Goal: Task Accomplishment & Management: Complete application form

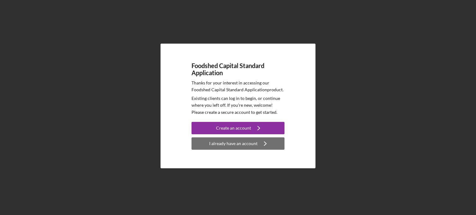
click at [238, 140] on div "I already have an account" at bounding box center [233, 144] width 48 height 12
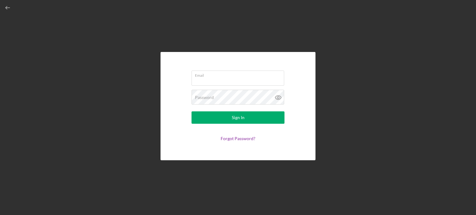
type input "[EMAIL_ADDRESS][DOMAIN_NAME]"
click at [230, 125] on form "Email [EMAIL_ADDRESS][DOMAIN_NAME] Password Sign In Forgot Password?" at bounding box center [238, 106] width 124 height 77
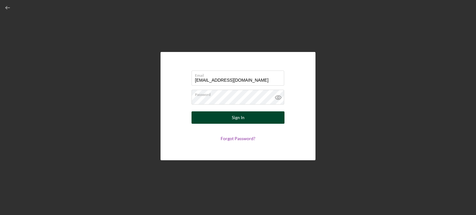
click at [229, 120] on button "Sign In" at bounding box center [238, 118] width 93 height 12
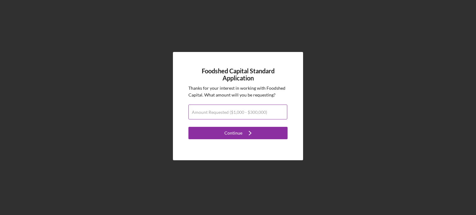
click at [246, 112] on label "Amount Requested ($1,000 - $300,000)" at bounding box center [229, 112] width 75 height 5
click at [246, 112] on input "Amount Requested ($1,000 - $300,000)" at bounding box center [237, 112] width 99 height 15
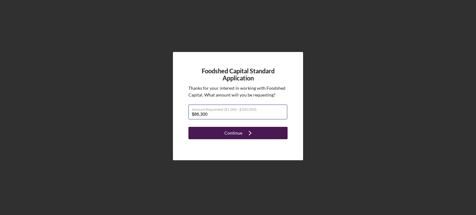
type input "$86,300"
click at [238, 132] on div "Continue" at bounding box center [233, 133] width 18 height 12
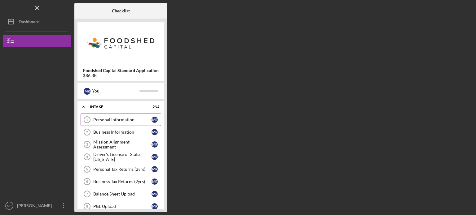
click at [123, 116] on link "Personal Information 1 Personal Information M R" at bounding box center [121, 120] width 81 height 12
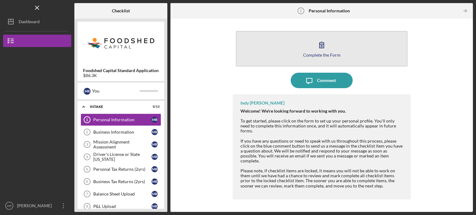
click at [314, 50] on button "Complete the Form Form" at bounding box center [322, 49] width 172 height 36
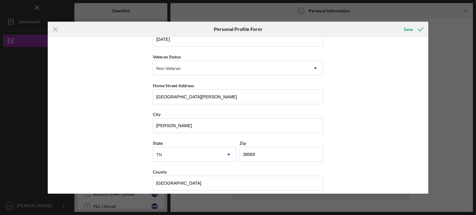
scroll to position [79, 0]
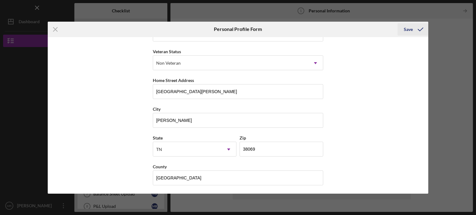
click at [410, 32] on div "Save" at bounding box center [408, 29] width 9 height 12
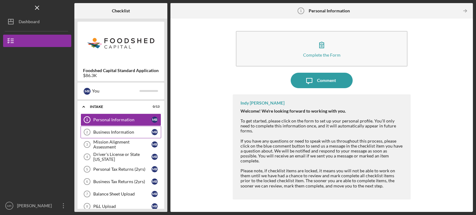
click at [138, 135] on link "Business Information 2 Business Information M R" at bounding box center [121, 132] width 81 height 12
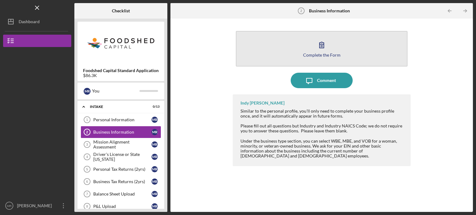
click at [331, 53] on div "Complete the Form" at bounding box center [321, 55] width 37 height 5
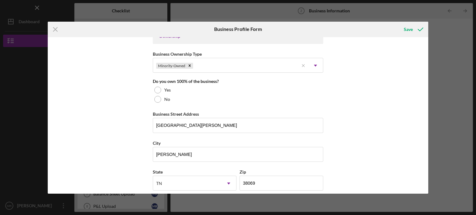
scroll to position [298, 0]
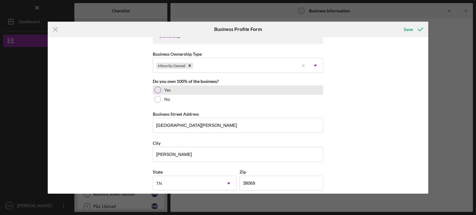
click at [155, 92] on div at bounding box center [157, 90] width 7 height 7
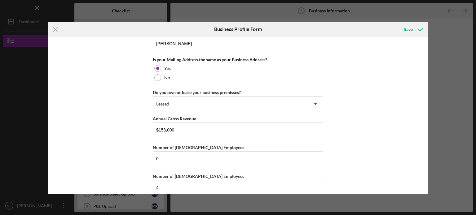
scroll to position [475, 0]
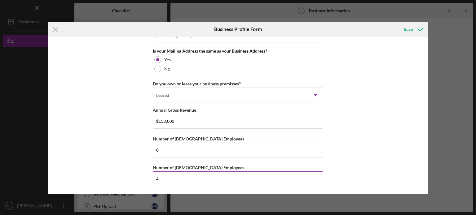
click at [164, 177] on input "4" at bounding box center [238, 179] width 170 height 15
type input "0"
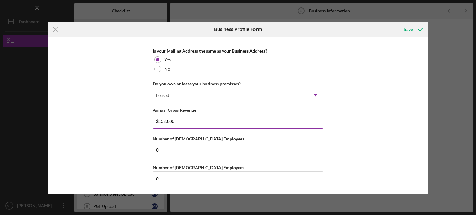
click at [190, 119] on input "$153,000" at bounding box center [238, 121] width 170 height 15
click at [408, 31] on div "Save" at bounding box center [408, 29] width 9 height 12
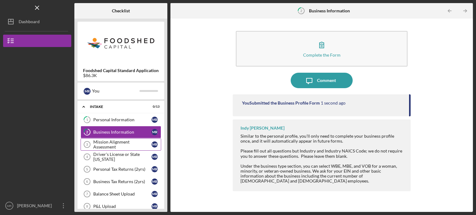
click at [134, 146] on div "Mission Alignment Assessment" at bounding box center [122, 145] width 58 height 10
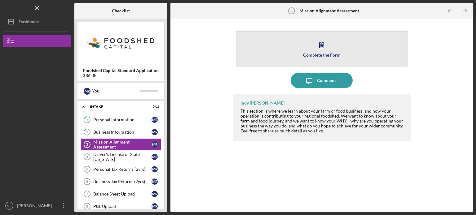
click at [317, 51] on icon "button" at bounding box center [321, 44] width 15 height 15
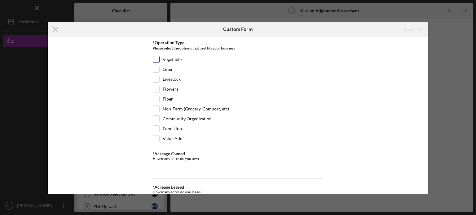
click at [155, 60] on input "Vegetable" at bounding box center [156, 59] width 6 height 6
checkbox input "true"
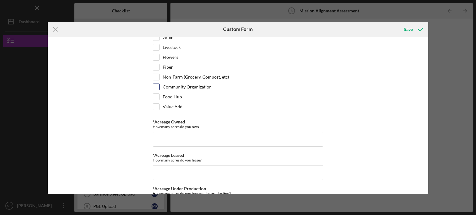
scroll to position [32, 0]
click at [156, 105] on input "Value Add" at bounding box center [156, 107] width 6 height 6
checkbox input "true"
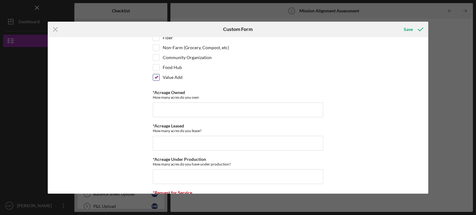
scroll to position [67, 0]
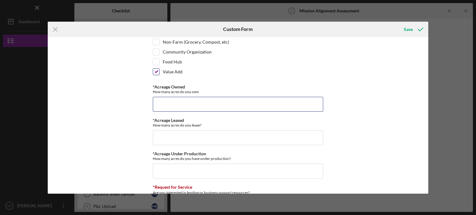
click at [209, 104] on input "*Acreage Owned" at bounding box center [238, 104] width 170 height 15
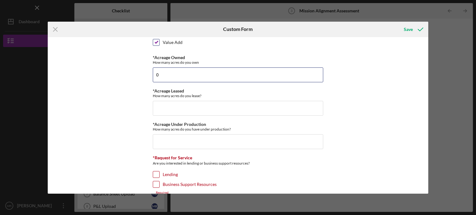
scroll to position [97, 0]
type input "0"
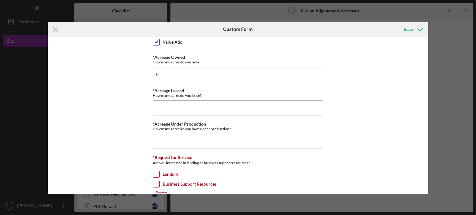
click at [209, 104] on input "*Acreage Leased" at bounding box center [238, 108] width 170 height 15
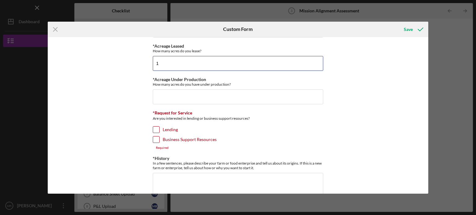
scroll to position [141, 0]
type input "1"
click at [209, 100] on input "*Acreage Under Production" at bounding box center [238, 97] width 170 height 15
type input "0"
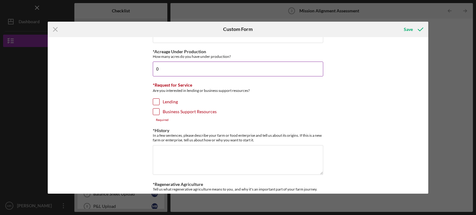
scroll to position [172, 0]
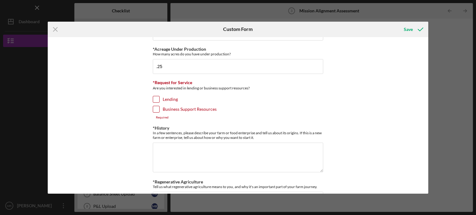
type input "0.25"
click at [154, 96] on input "Lending" at bounding box center [156, 99] width 6 height 6
checkbox input "true"
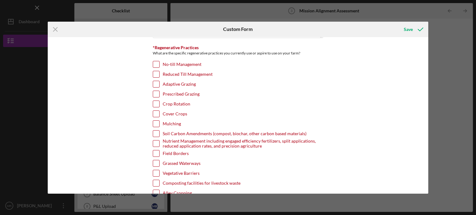
scroll to position [351, 0]
click at [157, 102] on input "Crop Rotation" at bounding box center [156, 105] width 6 height 6
checkbox input "true"
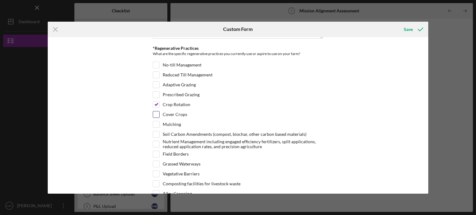
click at [155, 112] on input "Cover Crops" at bounding box center [156, 115] width 6 height 6
click at [157, 114] on input "Cover Crops" at bounding box center [156, 115] width 6 height 6
checkbox input "true"
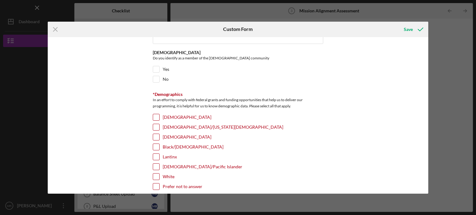
scroll to position [1013, 0]
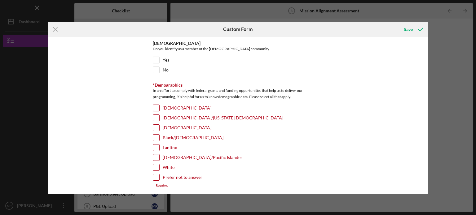
drag, startPoint x: 155, startPoint y: 138, endPoint x: 144, endPoint y: 131, distance: 12.6
click at [144, 131] on div "*Operation Type Please select the options that best fits your business Vegetabl…" at bounding box center [238, 115] width 381 height 157
click at [153, 135] on input "Black/[DEMOGRAPHIC_DATA]" at bounding box center [156, 138] width 6 height 6
checkbox input "true"
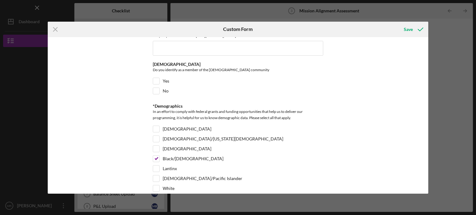
scroll to position [992, 0]
click at [157, 91] on input "No" at bounding box center [156, 91] width 6 height 6
checkbox input "true"
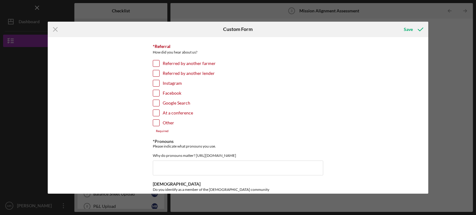
scroll to position [871, 0]
